Goal: Information Seeking & Learning: Learn about a topic

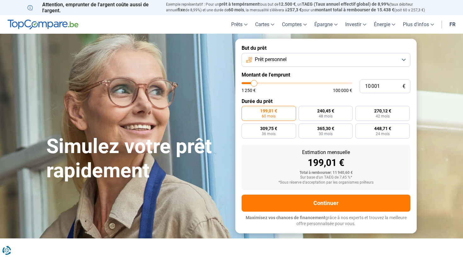
type input "11 750"
type input "11750"
type input "12 000"
type input "12000"
type input "12 500"
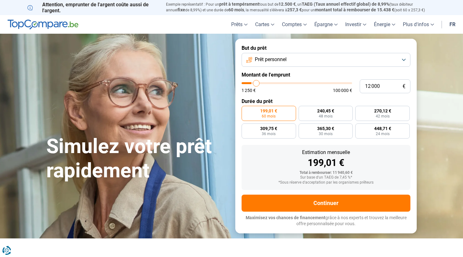
type input "12500"
type input "13 500"
type input "13500"
type input "14 750"
type input "14750"
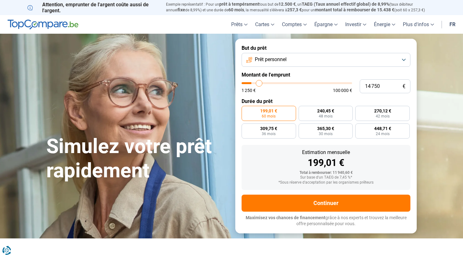
type input "16 500"
type input "16500"
type input "18 250"
type input "18250"
type input "20 750"
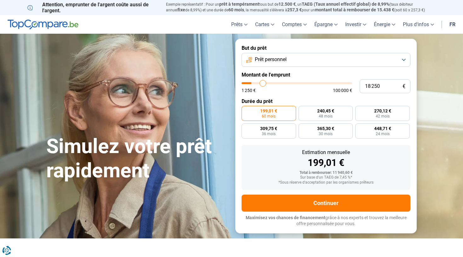
type input "20750"
type input "23 000"
type input "23000"
type input "25 750"
type input "25750"
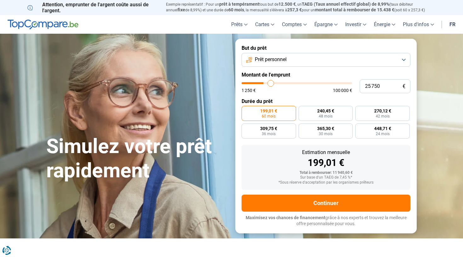
type input "28 750"
type input "28750"
type input "31 750"
type input "31750"
type input "34 750"
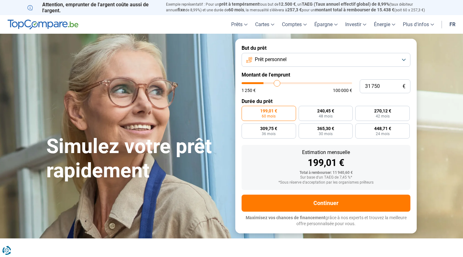
type input "34750"
type input "37 500"
type input "37500"
type input "40 000"
type input "40000"
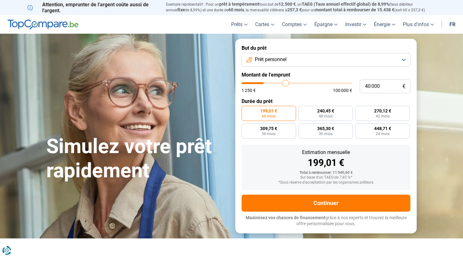
type input "41 750"
type input "41750"
type input "43 500"
type input "43500"
type input "45 250"
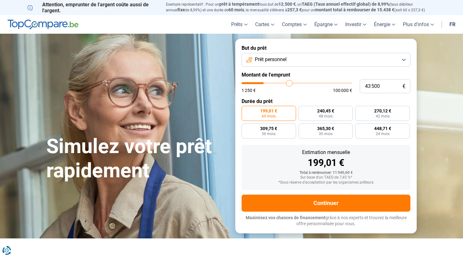
type input "45250"
type input "46 500"
type input "46500"
type input "47 750"
type input "47750"
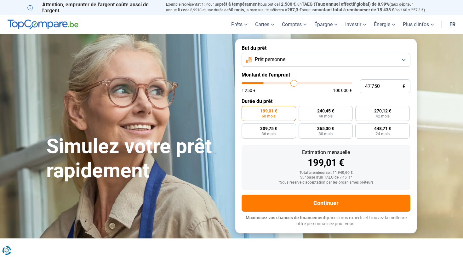
type input "49 250"
type input "49250"
type input "50 500"
type input "50500"
type input "51 750"
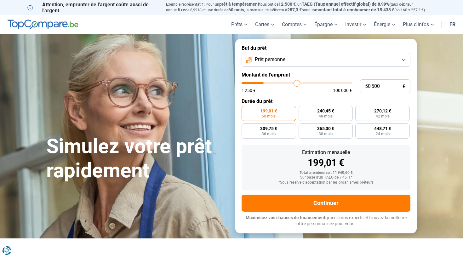
type input "51750"
type input "53 250"
type input "53250"
type input "54 000"
type input "54000"
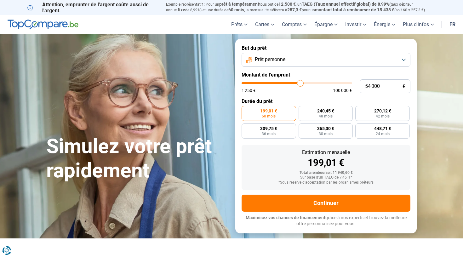
type input "54 750"
type input "54750"
type input "55 000"
type input "55000"
type input "55 250"
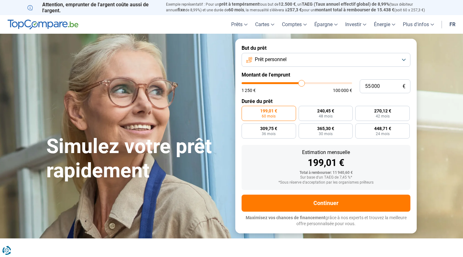
type input "55250"
type input "55 000"
type input "55000"
type input "54 750"
type input "54750"
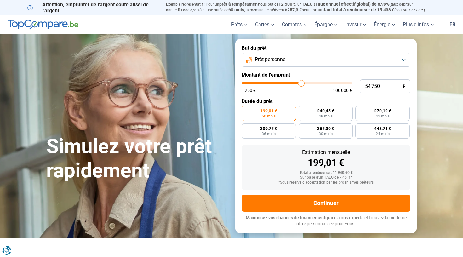
type input "54 250"
type input "54250"
type input "54 000"
type input "54000"
type input "53 750"
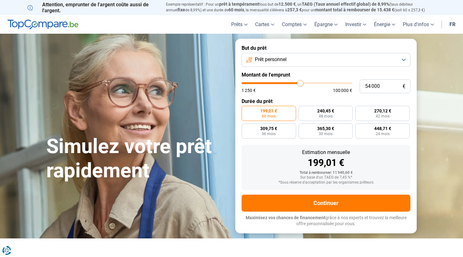
type input "53750"
type input "53 500"
type input "53500"
type input "53 250"
type input "53250"
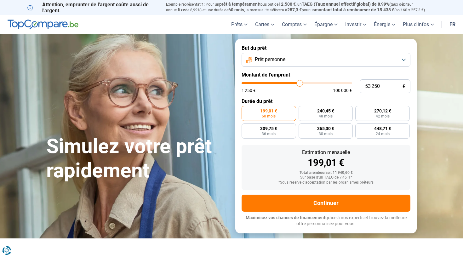
type input "52 750"
type input "52750"
type input "52 500"
type input "52500"
type input "52 250"
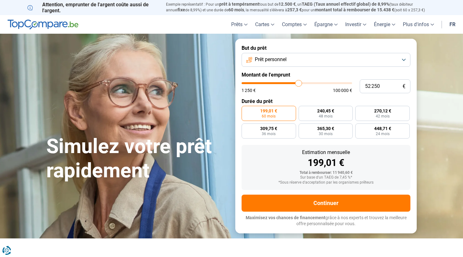
drag, startPoint x: 256, startPoint y: 83, endPoint x: 299, endPoint y: 78, distance: 42.7
type input "52250"
click at [299, 78] on form "But du prêt Prêt personnel Montant de l'emprunt 52 250 € 1 250 € 100 000 € Duré…" at bounding box center [325, 136] width 181 height 194
radio input "false"
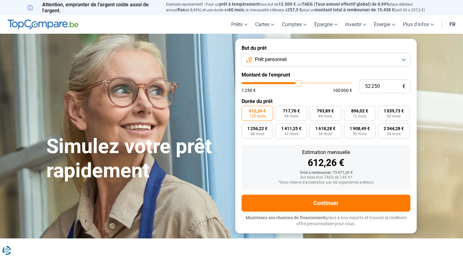
click at [320, 60] on button "Prêt personnel" at bounding box center [326, 60] width 169 height 14
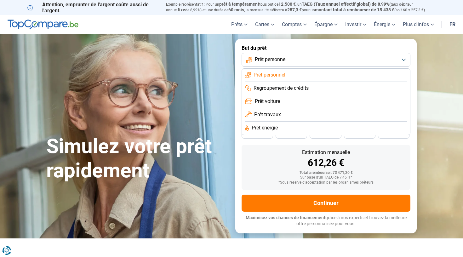
click at [293, 101] on li "Prêt voiture" at bounding box center [326, 101] width 162 height 13
